Goal: Information Seeking & Learning: Learn about a topic

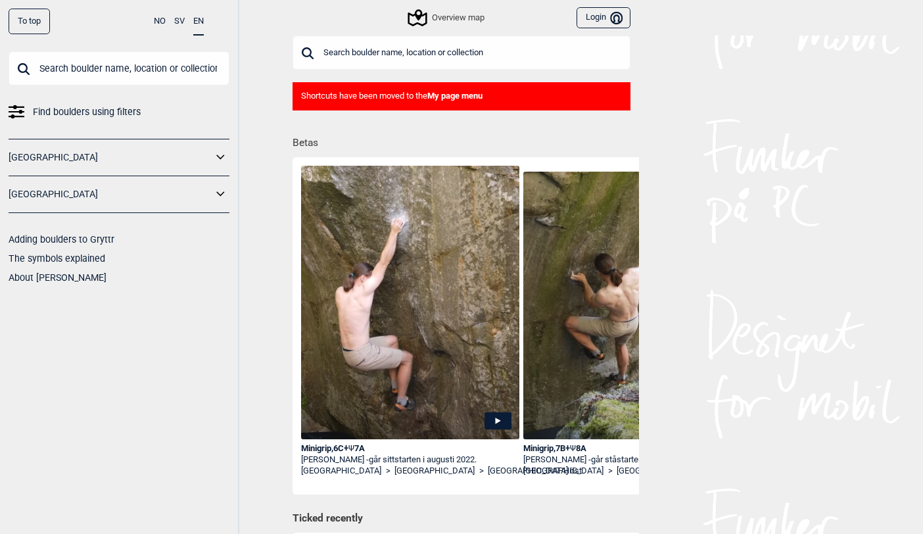
click at [207, 187] on link "[GEOGRAPHIC_DATA]" at bounding box center [111, 194] width 204 height 19
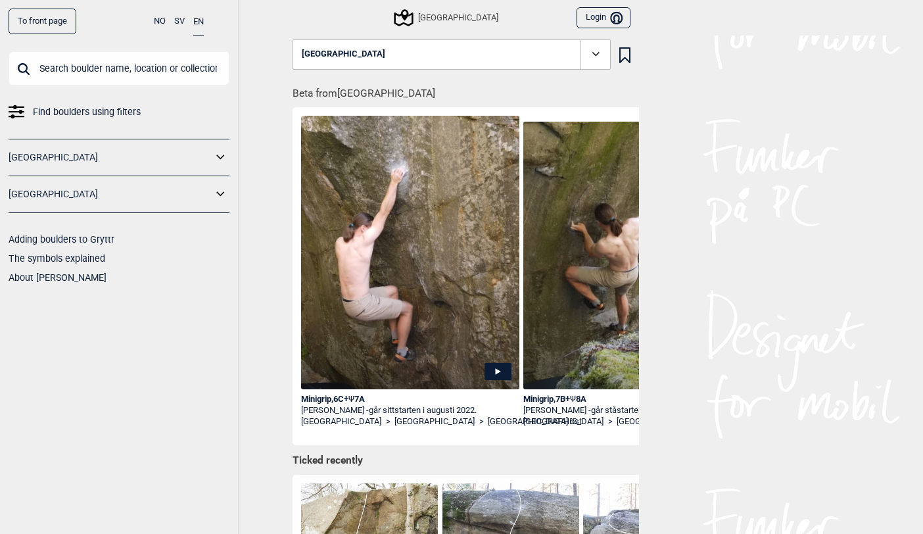
click at [216, 190] on icon at bounding box center [220, 194] width 17 height 19
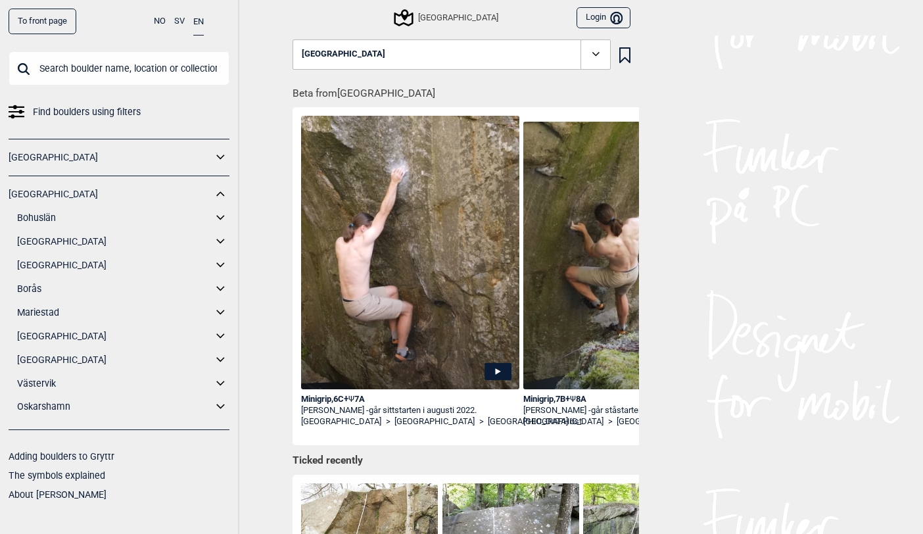
click at [218, 358] on icon at bounding box center [220, 359] width 17 height 19
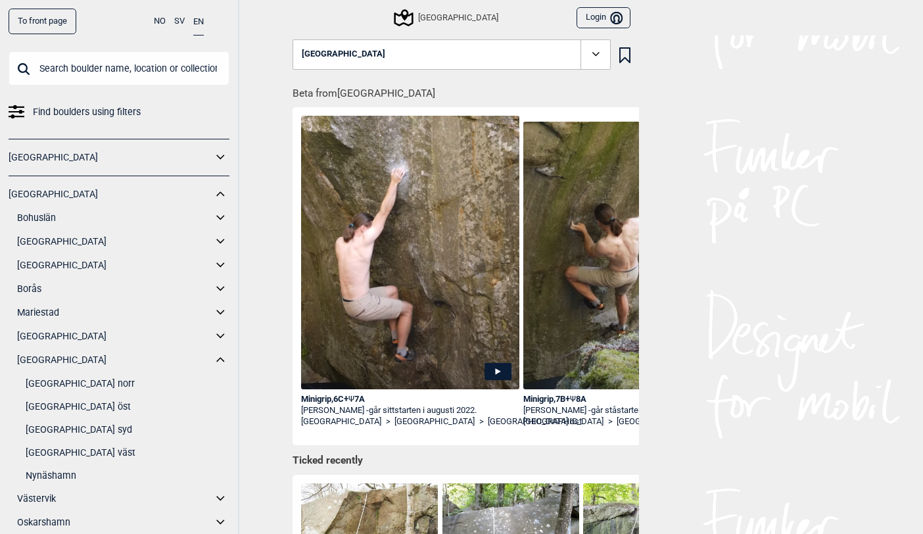
click at [67, 431] on link "[GEOGRAPHIC_DATA] syd" at bounding box center [128, 429] width 204 height 19
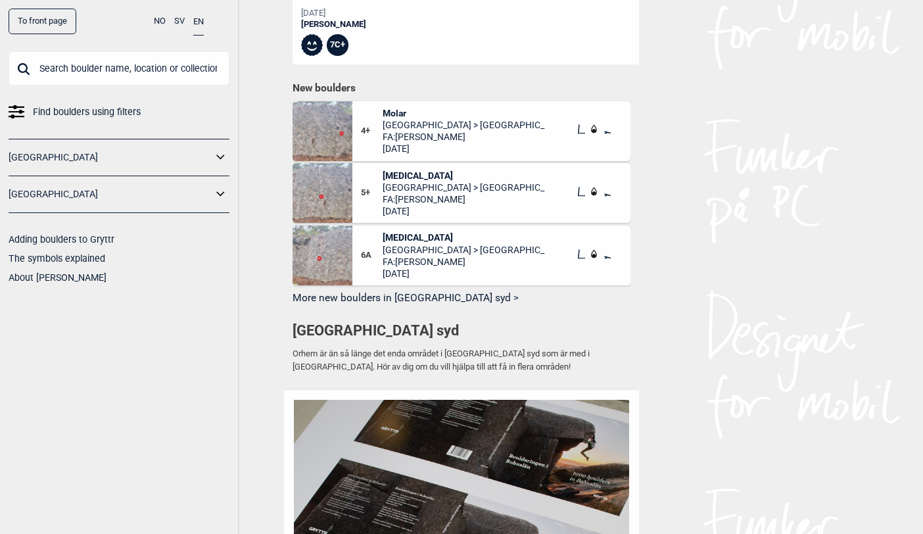
scroll to position [723, 0]
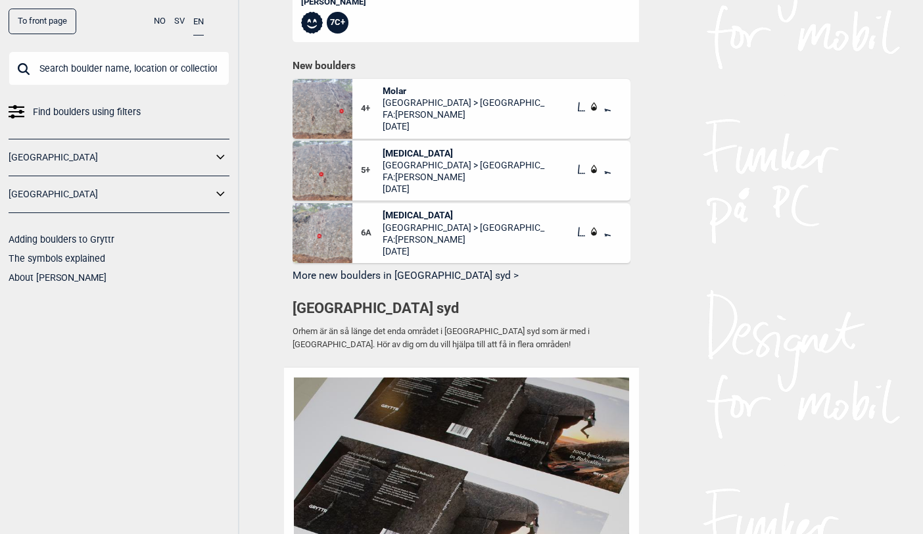
click at [389, 275] on button "More new boulders in [GEOGRAPHIC_DATA] syd >" at bounding box center [462, 276] width 338 height 20
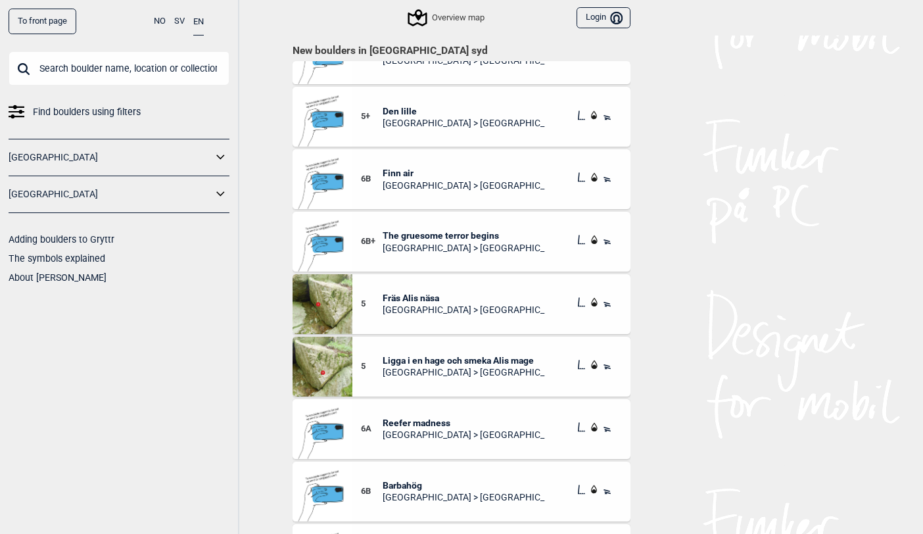
scroll to position [8362, 0]
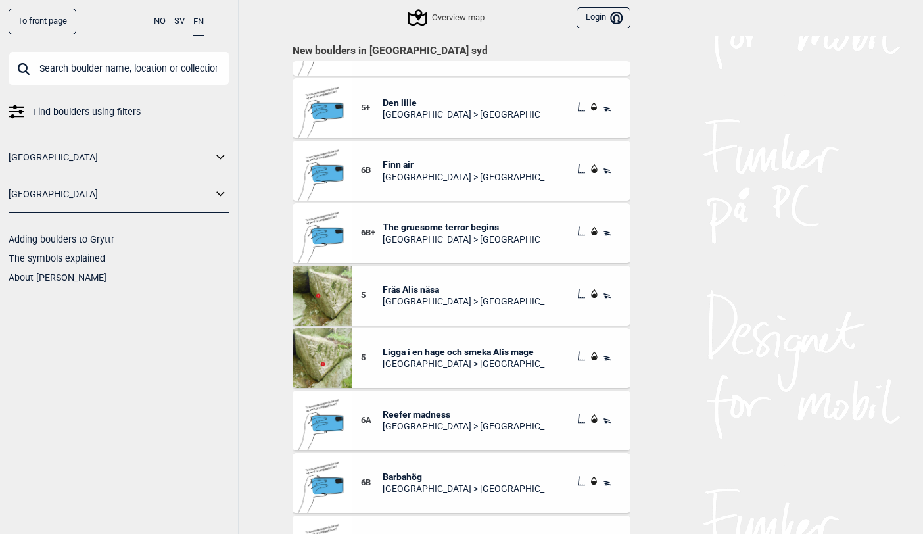
click at [450, 16] on div "Overview map" at bounding box center [447, 18] width 75 height 16
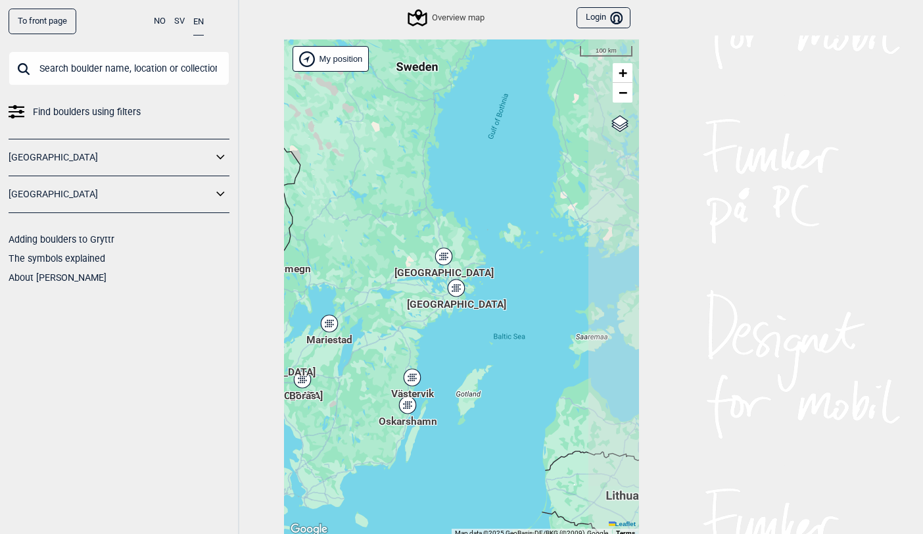
drag, startPoint x: 580, startPoint y: 325, endPoint x: 410, endPoint y: 323, distance: 170.3
click at [384, 328] on div "Hallingdal Stange [GEOGRAPHIC_DATA] syd [GEOGRAPHIC_DATA] og omegn [GEOGRAPHIC_…" at bounding box center [461, 288] width 355 height 498
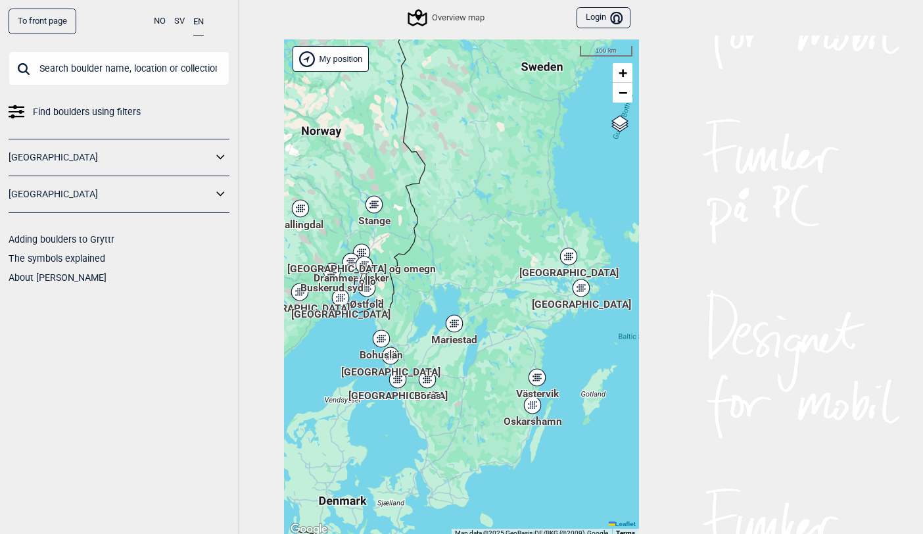
click at [576, 286] on icon at bounding box center [581, 287] width 16 height 17
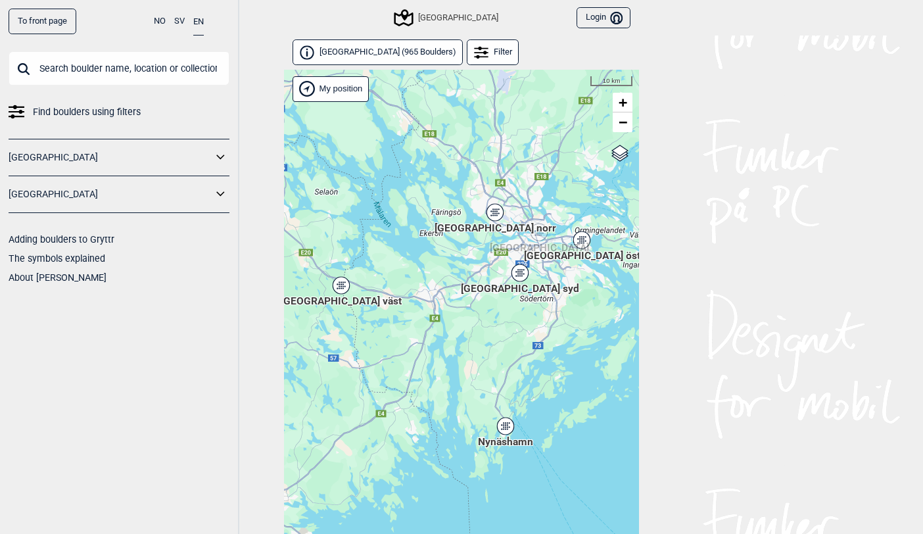
click at [515, 281] on span "[GEOGRAPHIC_DATA] syd" at bounding box center [520, 281] width 118 height 0
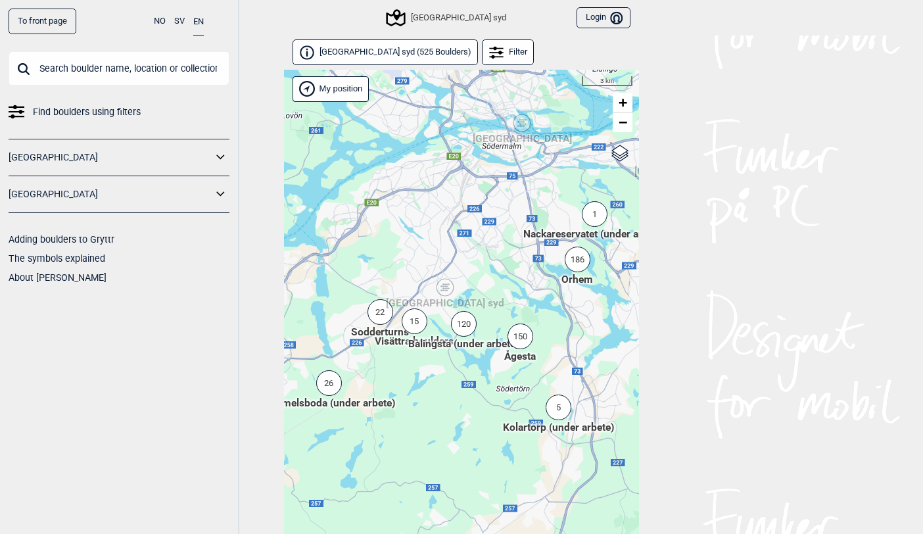
drag, startPoint x: 386, startPoint y: 460, endPoint x: 448, endPoint y: 411, distance: 79.2
drag, startPoint x: 448, startPoint y: 411, endPoint x: 715, endPoint y: 471, distance: 273.7
click at [715, 471] on div "To front page NO SV EN Find boulders using filters [GEOGRAPHIC_DATA] [GEOGRAPHI…" at bounding box center [461, 267] width 923 height 534
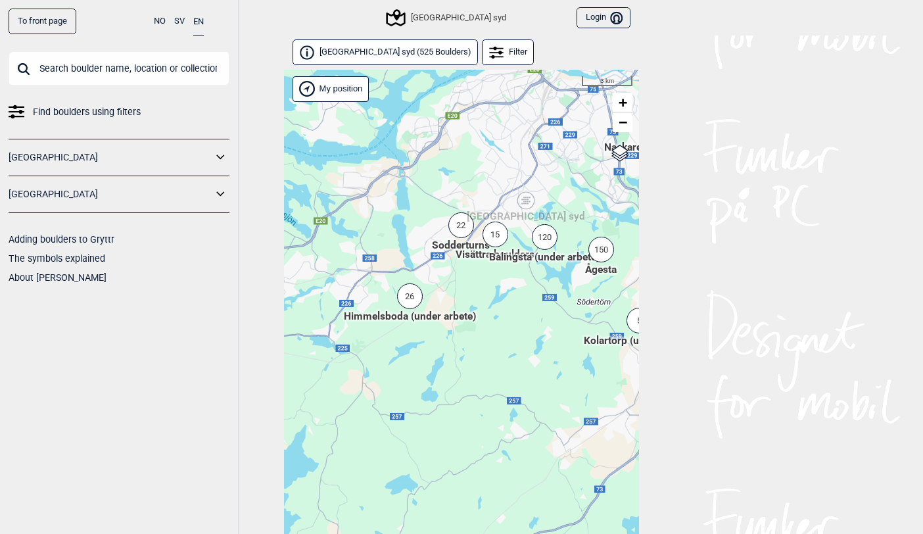
drag, startPoint x: 452, startPoint y: 454, endPoint x: 525, endPoint y: 383, distance: 102.3
click at [525, 383] on div "Hallingdal Stange [GEOGRAPHIC_DATA] syd [GEOGRAPHIC_DATA] og omegn [GEOGRAPHIC_…" at bounding box center [461, 319] width 355 height 498
click at [549, 237] on div "120" at bounding box center [545, 237] width 26 height 26
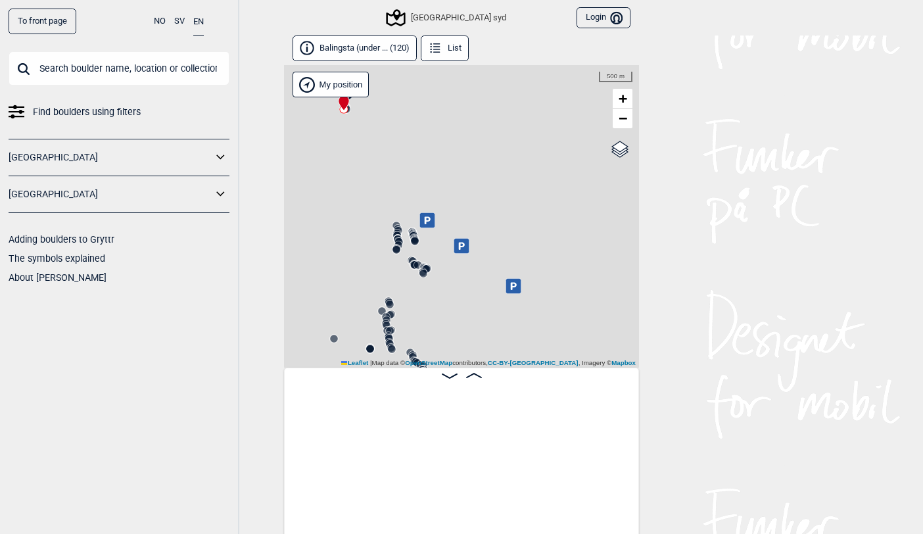
scroll to position [0, 103]
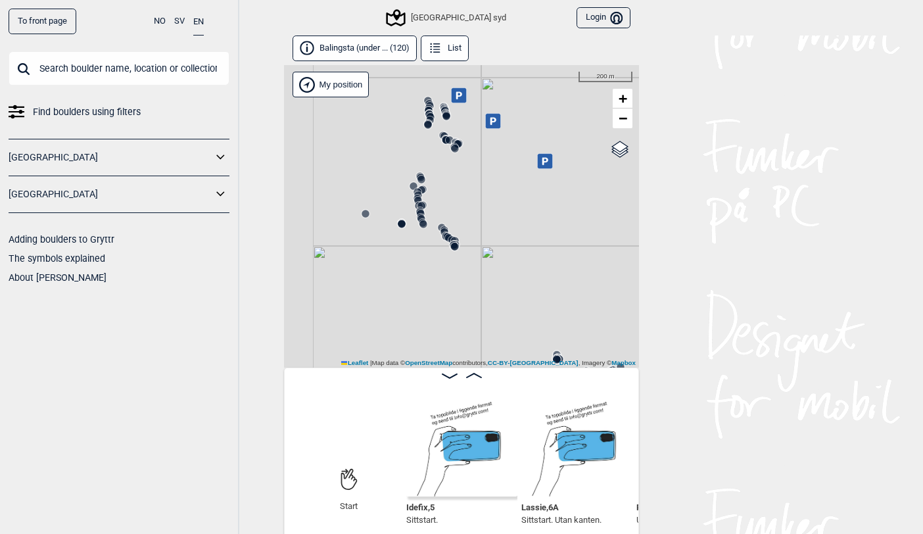
drag, startPoint x: 453, startPoint y: 342, endPoint x: 484, endPoint y: 219, distance: 127.4
click at [484, 219] on div "Christers väggar [GEOGRAPHIC_DATA] syd" at bounding box center [461, 216] width 355 height 302
click at [366, 212] on circle at bounding box center [366, 214] width 8 height 8
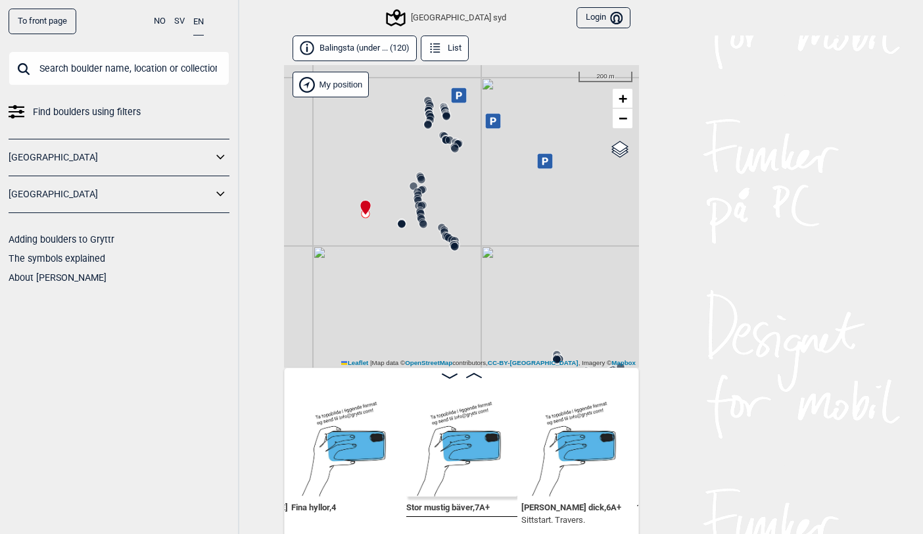
click at [399, 223] on circle at bounding box center [402, 224] width 8 height 8
click at [440, 225] on icon at bounding box center [444, 230] width 11 height 11
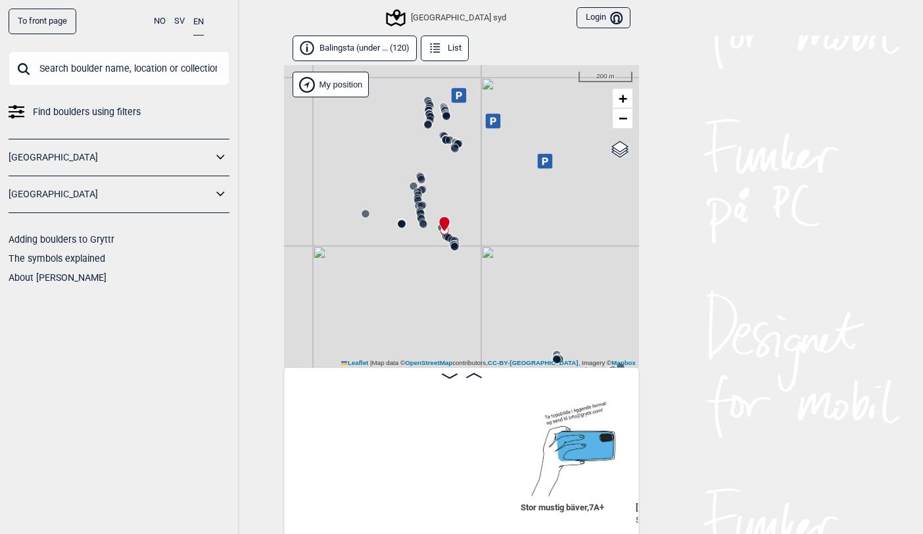
scroll to position [0, 9466]
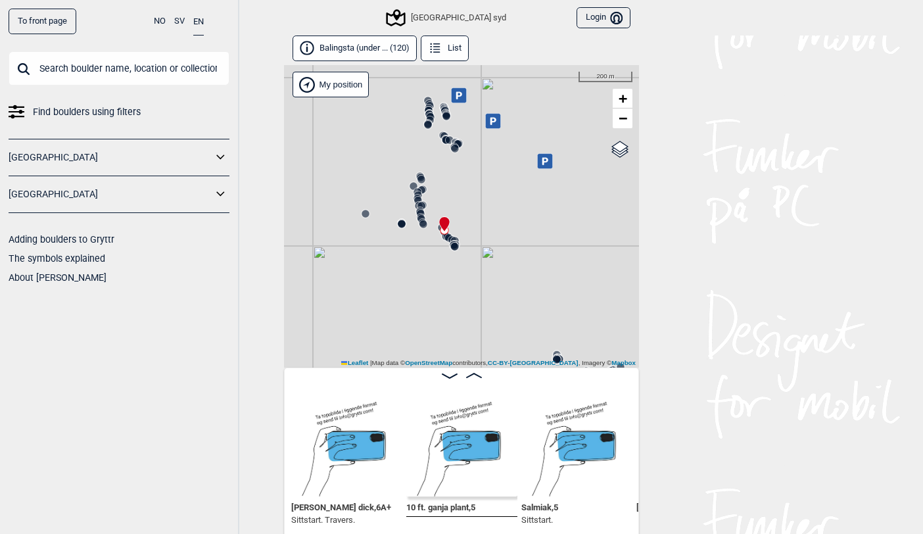
click at [415, 200] on icon at bounding box center [418, 205] width 11 height 11
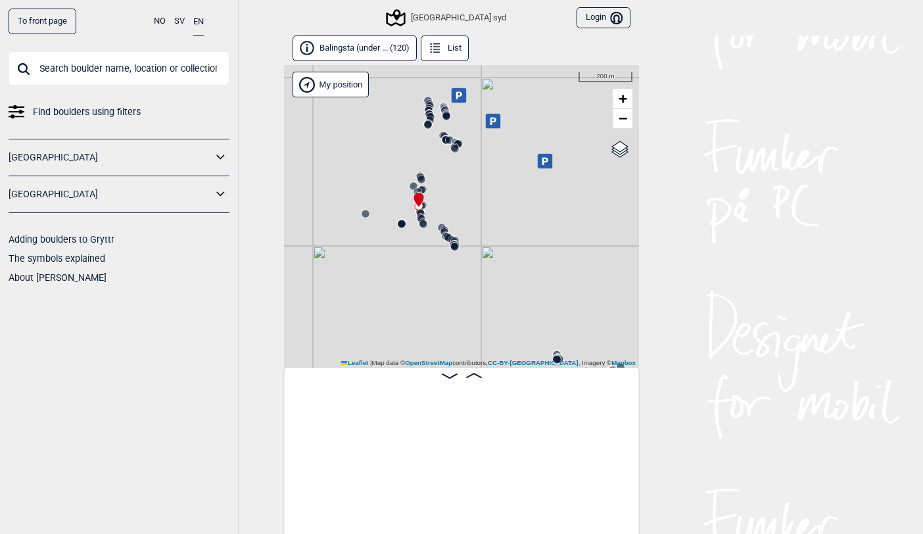
scroll to position [0, 7566]
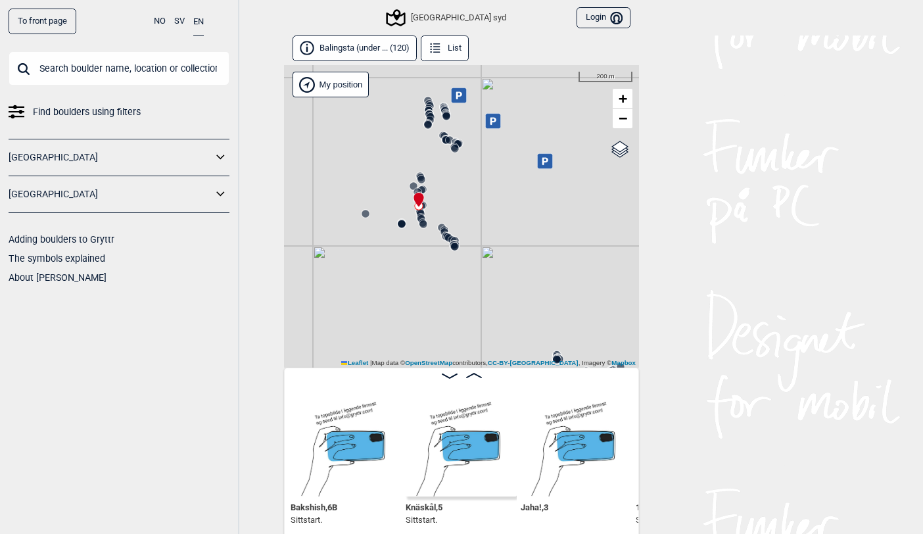
click at [454, 142] on icon at bounding box center [454, 147] width 11 height 11
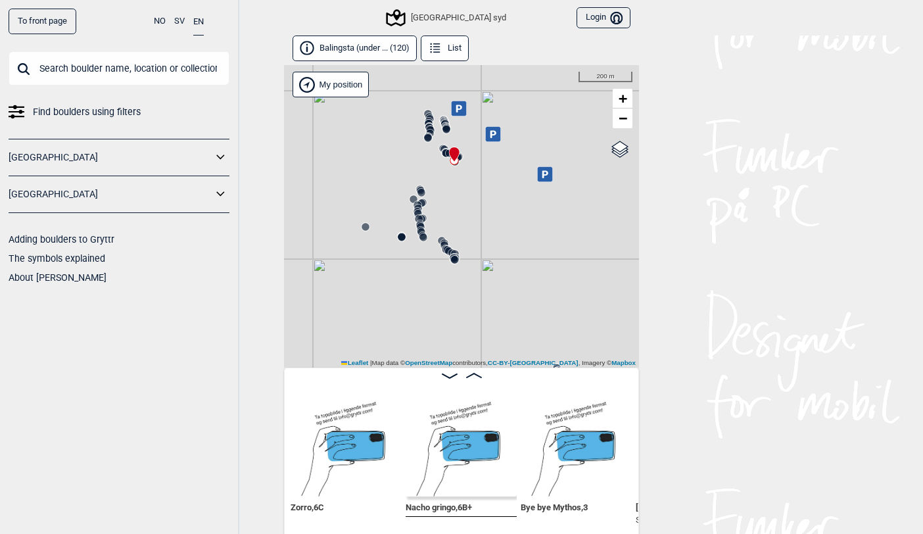
click at [444, 132] on circle at bounding box center [446, 130] width 8 height 8
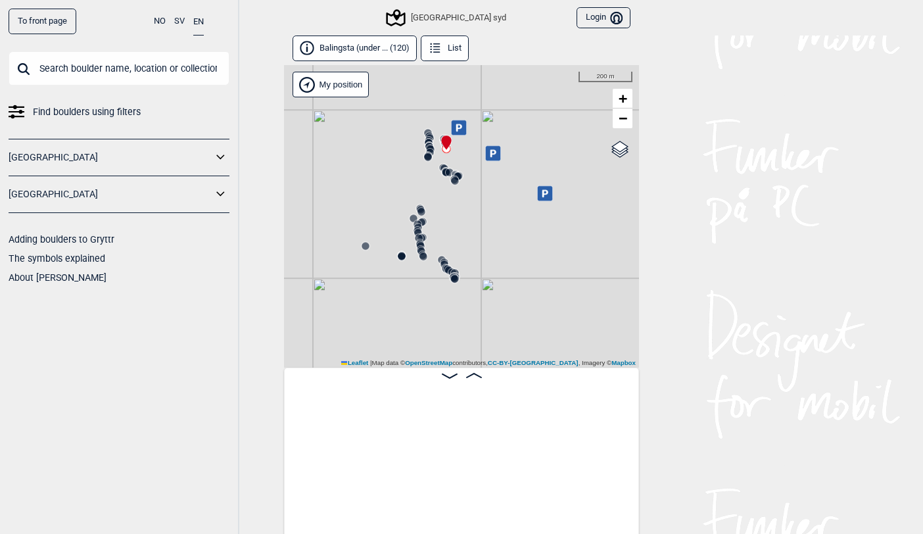
scroll to position [0, 4567]
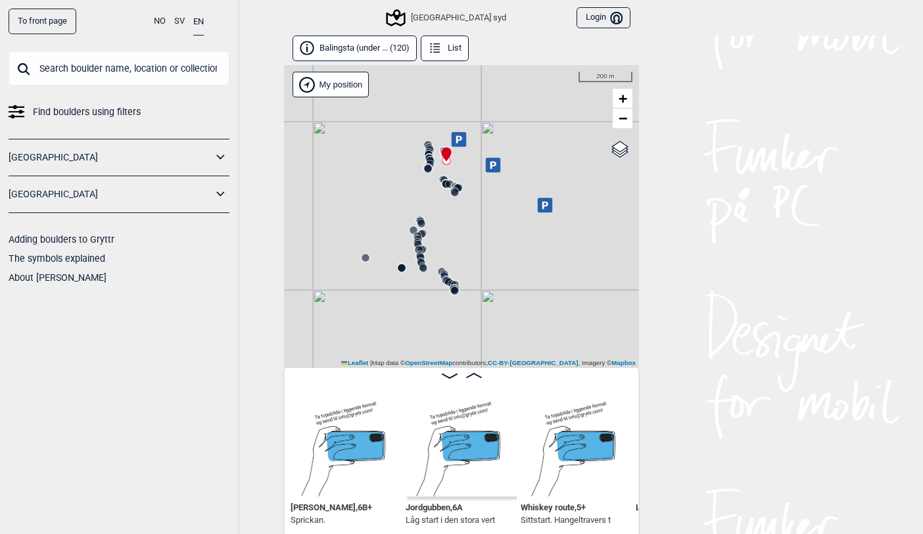
click at [431, 162] on circle at bounding box center [430, 164] width 8 height 8
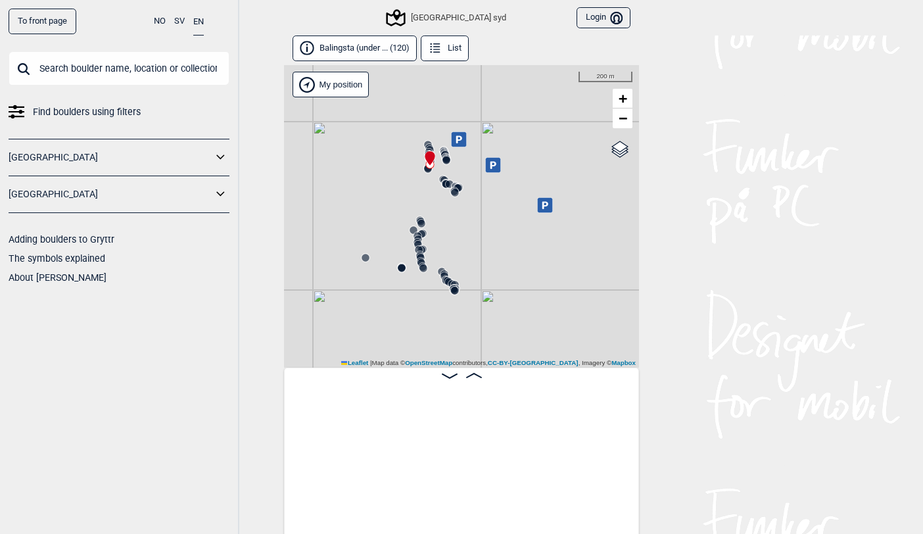
scroll to position [0, 2678]
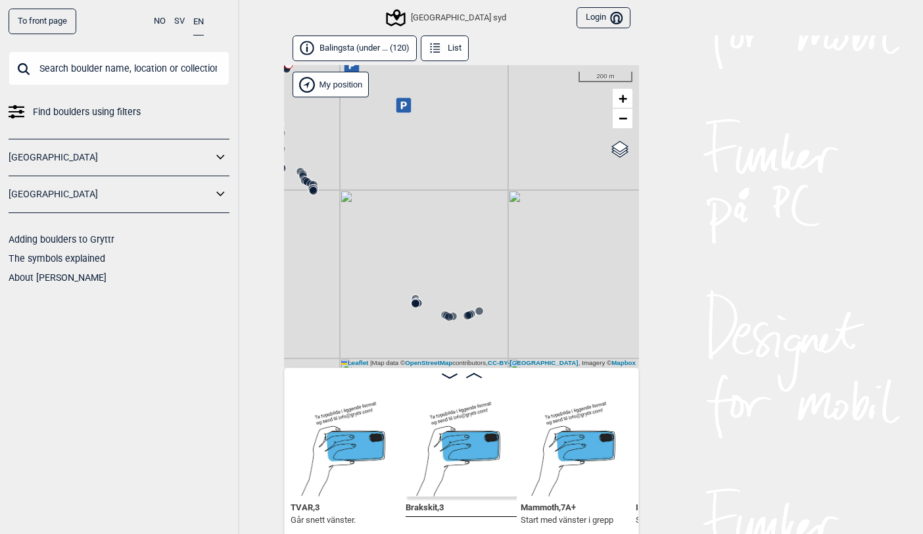
drag, startPoint x: 575, startPoint y: 289, endPoint x: 434, endPoint y: 189, distance: 173.1
click at [434, 189] on div "Christers väggar [GEOGRAPHIC_DATA] syd" at bounding box center [461, 216] width 355 height 302
click at [417, 307] on circle at bounding box center [415, 303] width 9 height 9
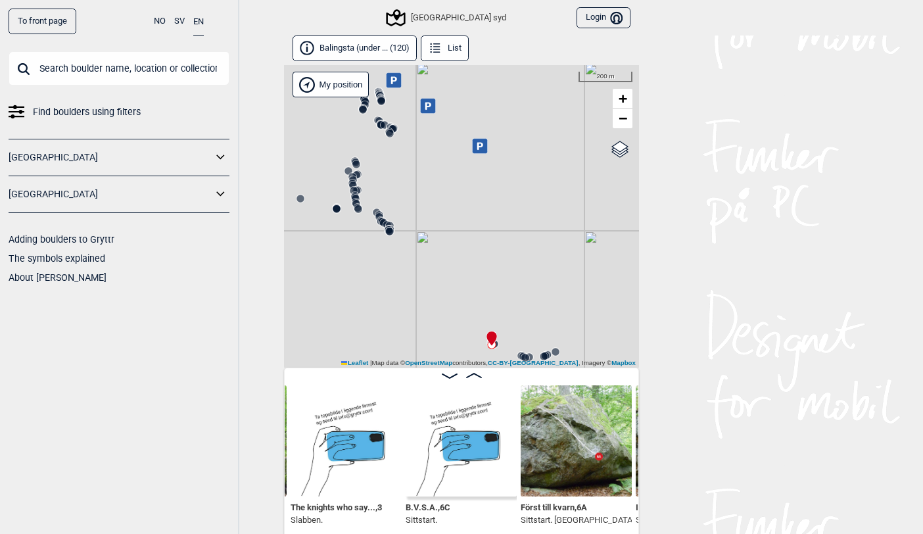
drag, startPoint x: 392, startPoint y: 181, endPoint x: 468, endPoint y: 222, distance: 86.5
click at [468, 222] on div "Christers väggar [GEOGRAPHIC_DATA] syd" at bounding box center [461, 216] width 355 height 302
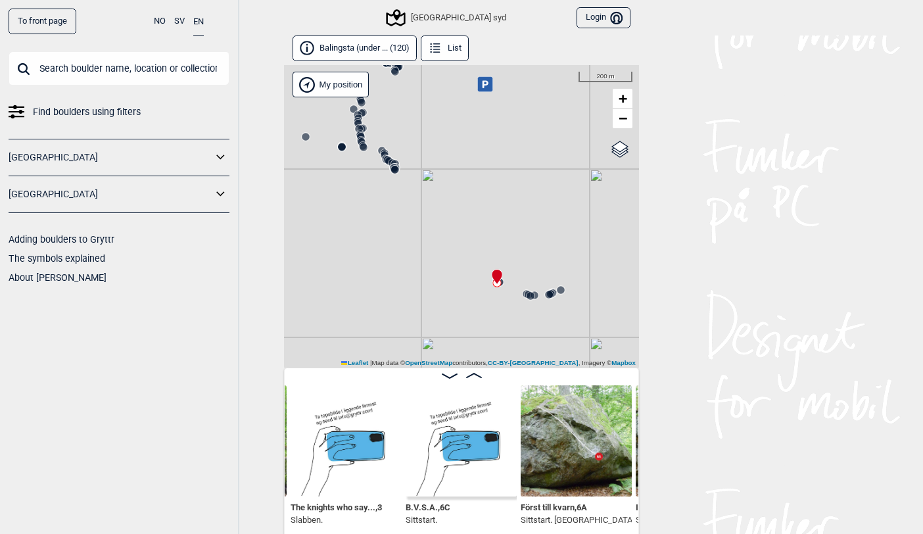
drag, startPoint x: 521, startPoint y: 311, endPoint x: 526, endPoint y: 238, distance: 73.2
click at [526, 238] on div "Christers väggar [GEOGRAPHIC_DATA] syd" at bounding box center [461, 216] width 355 height 302
click at [529, 283] on circle at bounding box center [531, 285] width 8 height 8
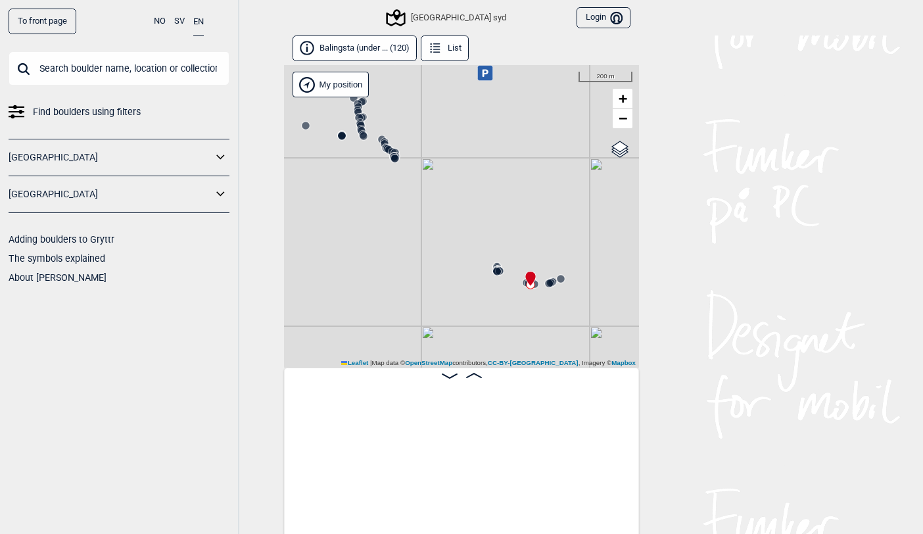
scroll to position [0, 12695]
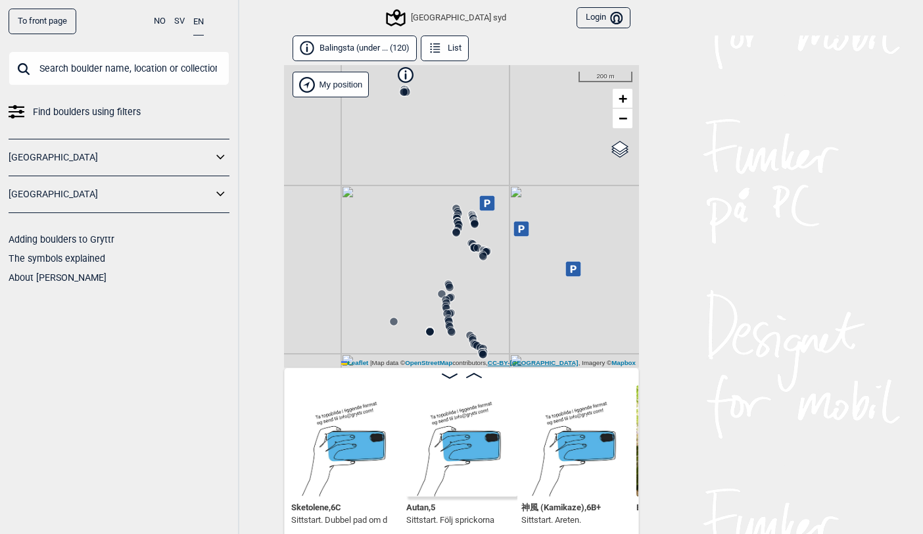
drag, startPoint x: 470, startPoint y: 178, endPoint x: 552, endPoint y: 360, distance: 199.2
click at [552, 361] on div "Christers väggar [GEOGRAPHIC_DATA] syd" at bounding box center [461, 216] width 355 height 302
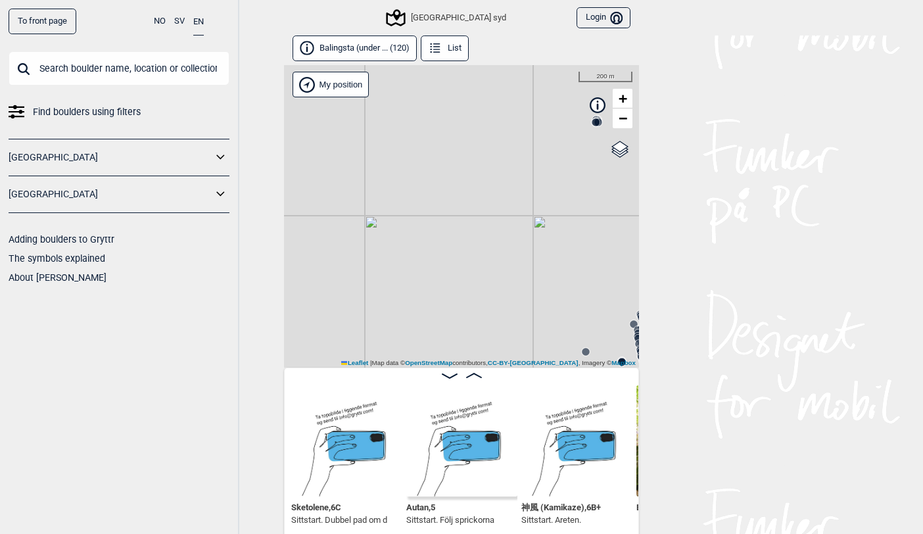
drag, startPoint x: 359, startPoint y: 161, endPoint x: 547, endPoint y: 189, distance: 190.1
click at [550, 189] on div "Christers väggar [GEOGRAPHIC_DATA] syd" at bounding box center [461, 216] width 355 height 302
drag, startPoint x: 382, startPoint y: 193, endPoint x: 615, endPoint y: 347, distance: 279.0
click at [618, 349] on div "Christers väggar [GEOGRAPHIC_DATA] syd" at bounding box center [461, 216] width 355 height 302
drag, startPoint x: 542, startPoint y: 231, endPoint x: 538, endPoint y: 306, distance: 75.0
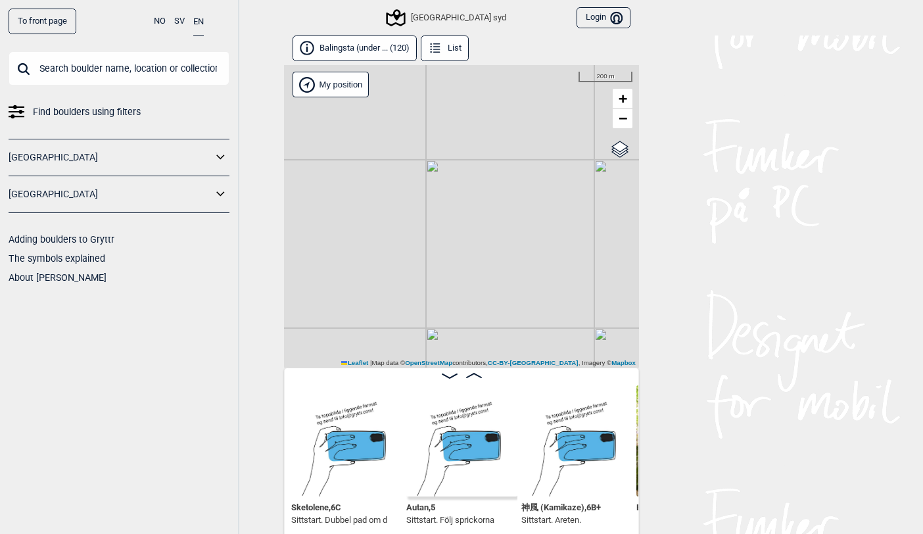
click at [540, 307] on div "Christers väggar [GEOGRAPHIC_DATA] syd" at bounding box center [461, 216] width 355 height 302
drag, startPoint x: 592, startPoint y: 300, endPoint x: 407, endPoint y: 168, distance: 227.1
click at [407, 168] on div "Christers väggar [GEOGRAPHIC_DATA] syd" at bounding box center [461, 216] width 355 height 302
drag, startPoint x: 520, startPoint y: 286, endPoint x: 412, endPoint y: 176, distance: 154.3
click at [380, 128] on div "Christers väggar [GEOGRAPHIC_DATA] syd" at bounding box center [461, 216] width 355 height 302
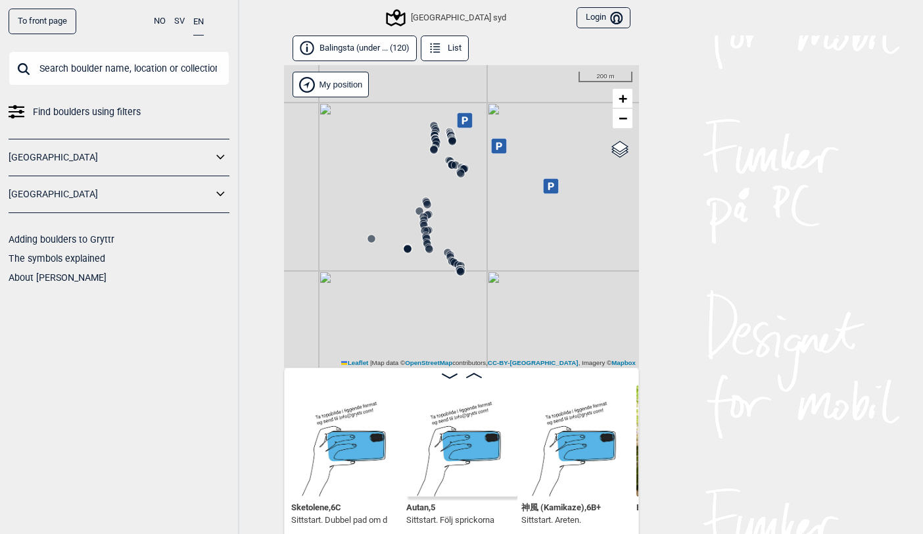
drag, startPoint x: 475, startPoint y: 247, endPoint x: 390, endPoint y: 176, distance: 110.5
click at [360, 143] on div "Christers väggar [GEOGRAPHIC_DATA] syd" at bounding box center [461, 216] width 355 height 302
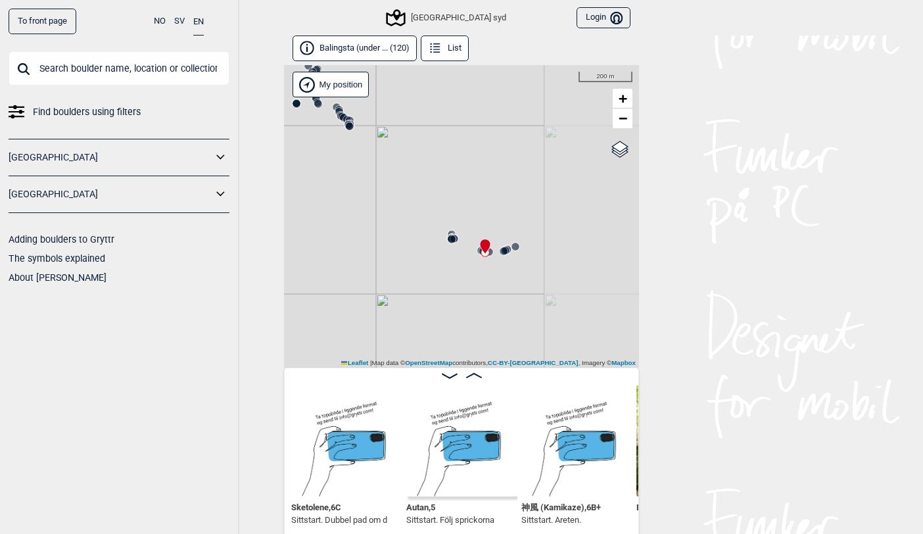
drag, startPoint x: 515, startPoint y: 256, endPoint x: 405, endPoint y: 124, distance: 172.2
click at [400, 111] on div "Christers väggar [GEOGRAPHIC_DATA] syd" at bounding box center [461, 216] width 355 height 302
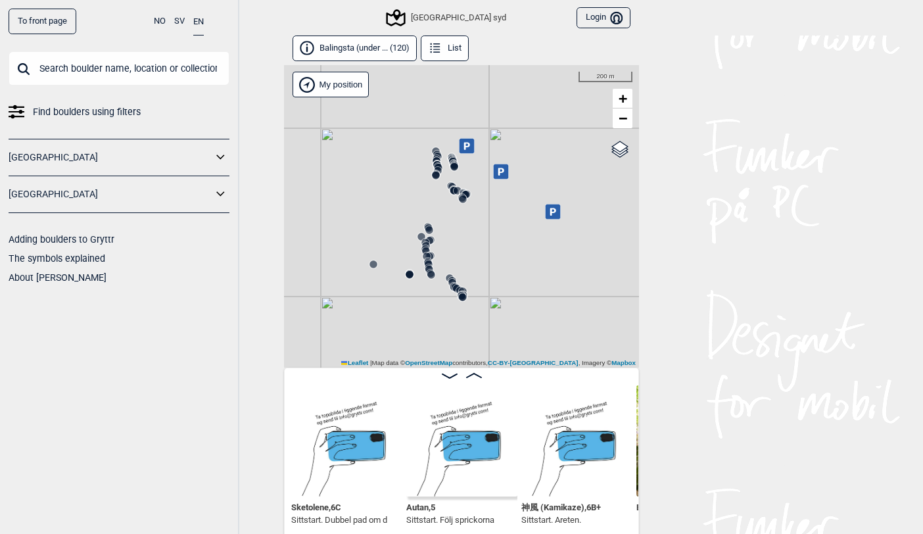
drag, startPoint x: 394, startPoint y: 149, endPoint x: 510, endPoint y: 325, distance: 211.3
click at [512, 327] on div "Christers väggar [GEOGRAPHIC_DATA] syd" at bounding box center [461, 216] width 355 height 302
click at [437, 174] on icon at bounding box center [438, 179] width 11 height 11
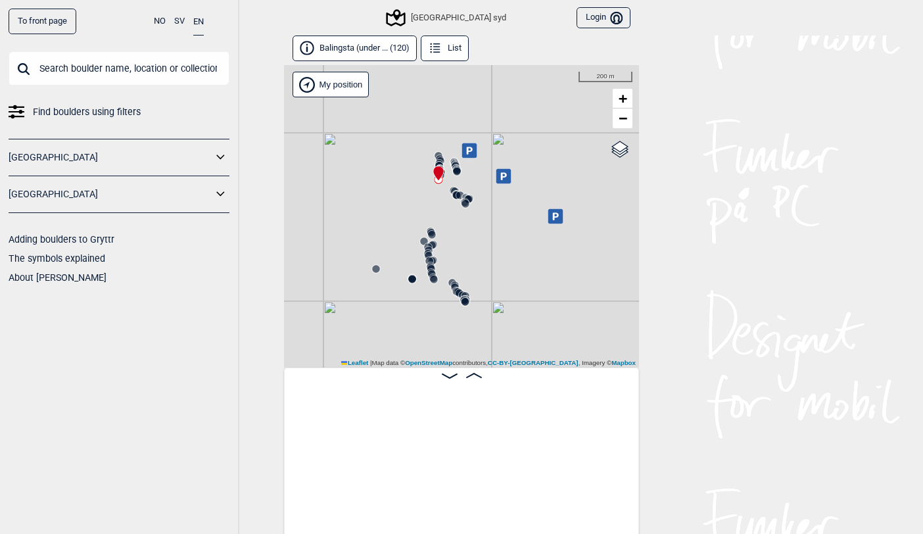
scroll to position [0, 2908]
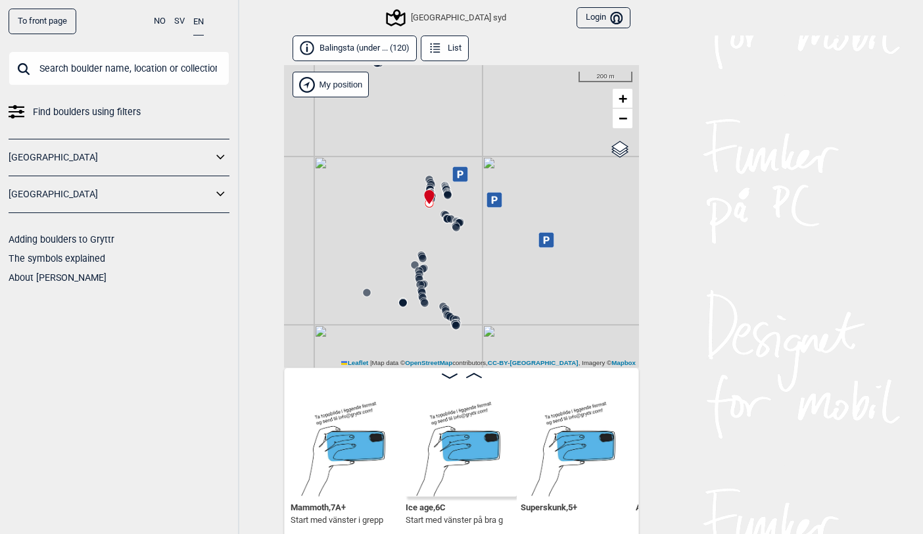
drag, startPoint x: 526, startPoint y: 292, endPoint x: 526, endPoint y: 349, distance: 57.2
click at [527, 349] on div "Christers väggar [GEOGRAPHIC_DATA] syd" at bounding box center [461, 216] width 355 height 302
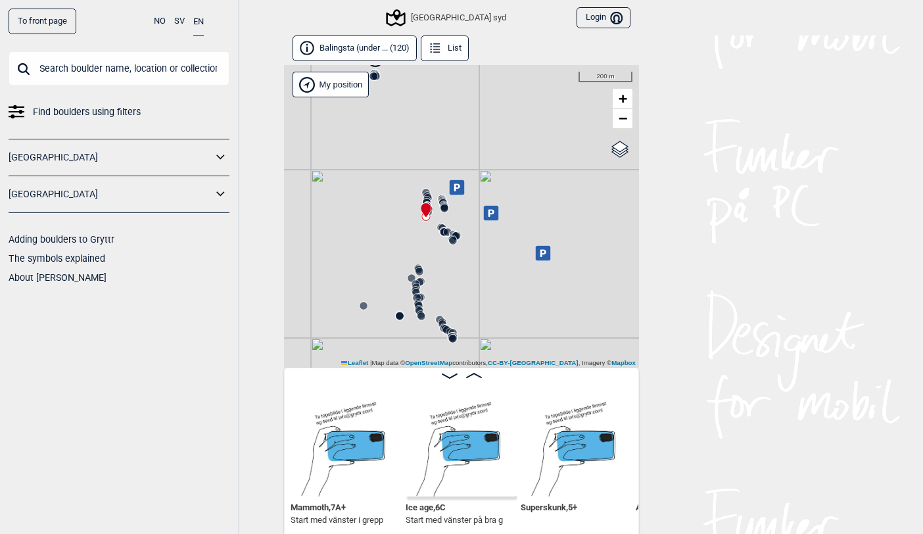
click at [441, 202] on icon at bounding box center [444, 207] width 11 height 11
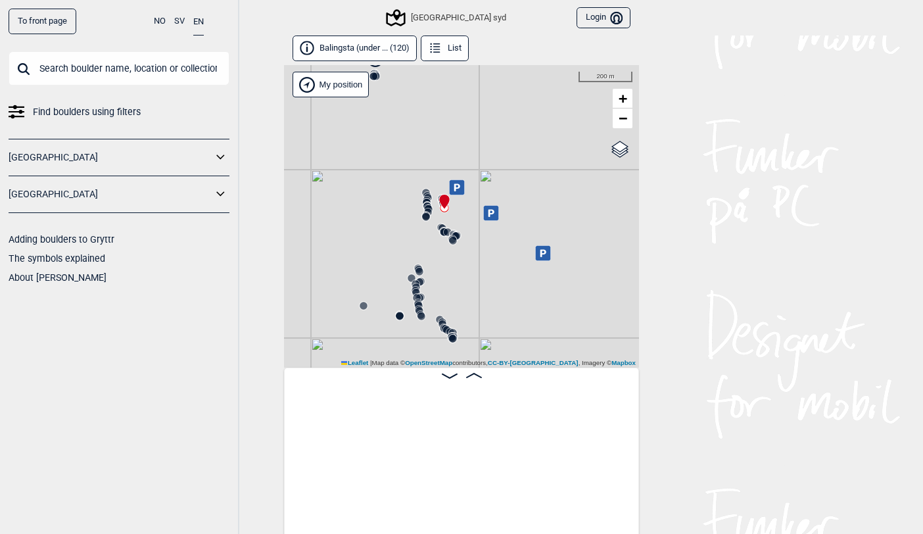
scroll to position [0, 4483]
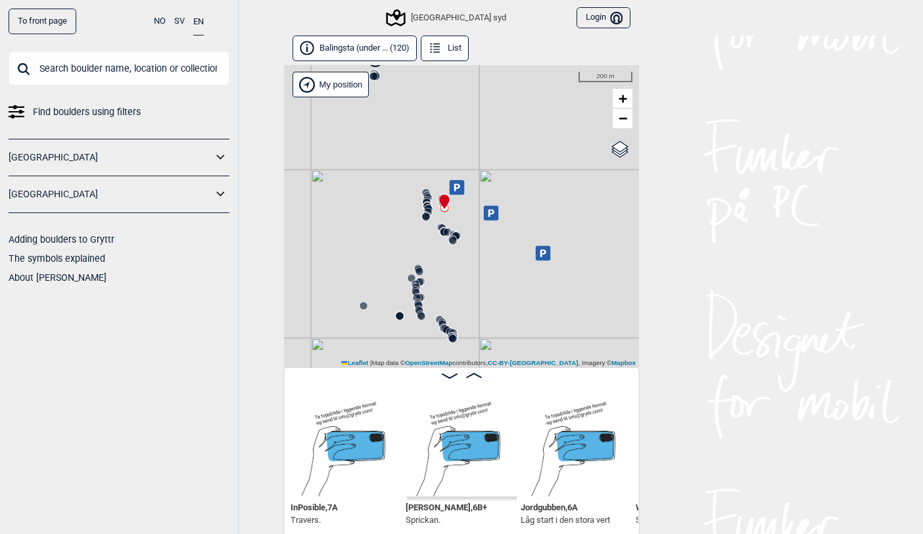
click at [412, 287] on icon at bounding box center [416, 292] width 11 height 11
click at [419, 314] on circle at bounding box center [421, 316] width 8 height 8
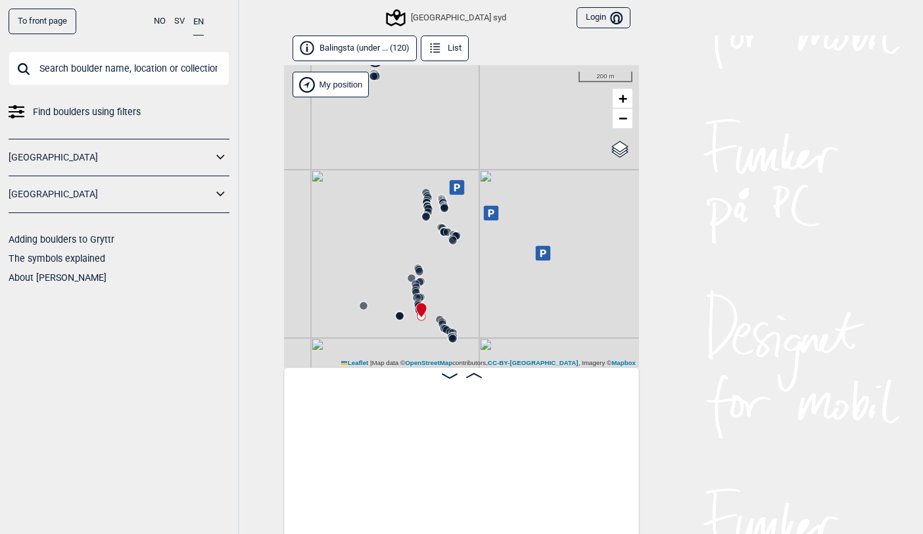
scroll to position [0, 8661]
